Goal: Connect with others: Participate in discussion

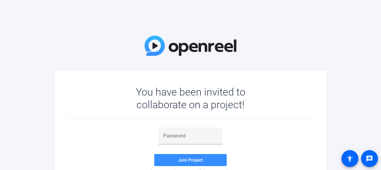
scroll to position [30, 0]
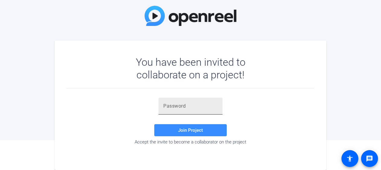
click at [206, 107] on input "text" at bounding box center [191, 106] width 54 height 7
paste input "8&Kp3;"
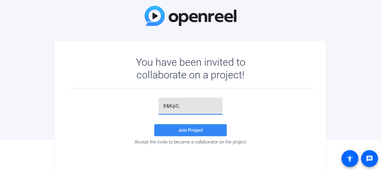
type input "8&Kp3;"
click at [200, 128] on span at bounding box center [190, 130] width 73 height 15
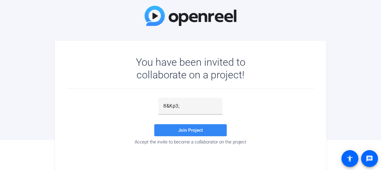
scroll to position [8, 0]
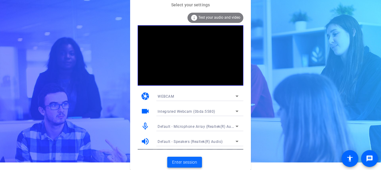
click at [188, 160] on span "Enter session" at bounding box center [184, 163] width 25 height 6
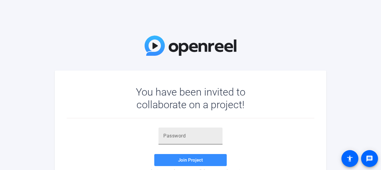
click at [177, 130] on div at bounding box center [191, 136] width 54 height 17
paste input "zVBu-p"
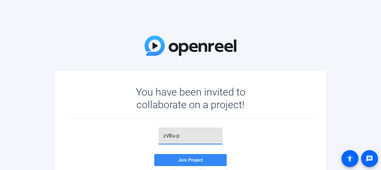
type input "zVBu-p"
click at [184, 159] on span "Join Project" at bounding box center [190, 160] width 25 height 5
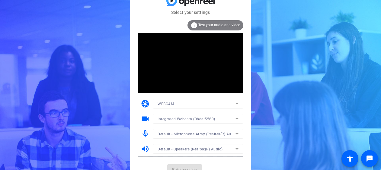
scroll to position [8, 0]
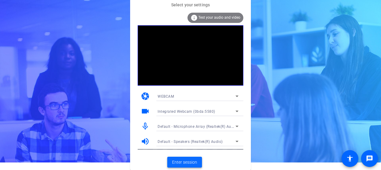
click at [193, 164] on span "Enter session" at bounding box center [184, 163] width 25 height 6
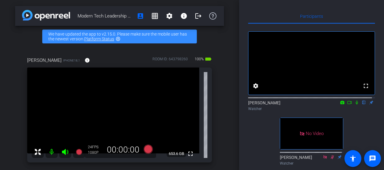
scroll to position [149, 0]
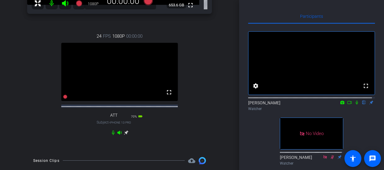
click at [355, 105] on icon at bounding box center [357, 103] width 5 height 4
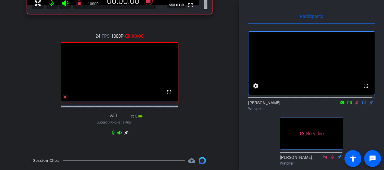
click at [348, 105] on icon at bounding box center [350, 103] width 5 height 4
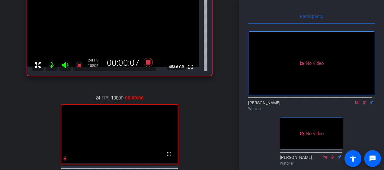
scroll to position [87, 0]
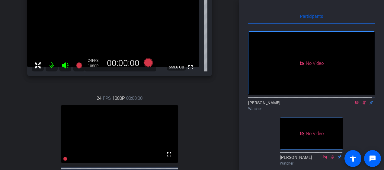
click at [362, 105] on icon at bounding box center [364, 103] width 5 height 4
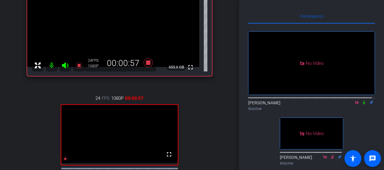
click at [362, 105] on icon at bounding box center [364, 103] width 5 height 4
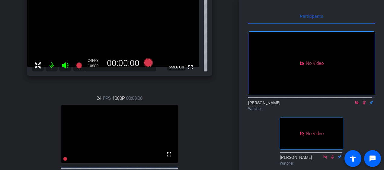
click at [362, 105] on icon at bounding box center [364, 103] width 5 height 4
click at [355, 105] on icon at bounding box center [357, 103] width 5 height 4
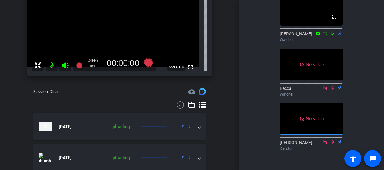
scroll to position [0, 0]
